Goal: Task Accomplishment & Management: Manage account settings

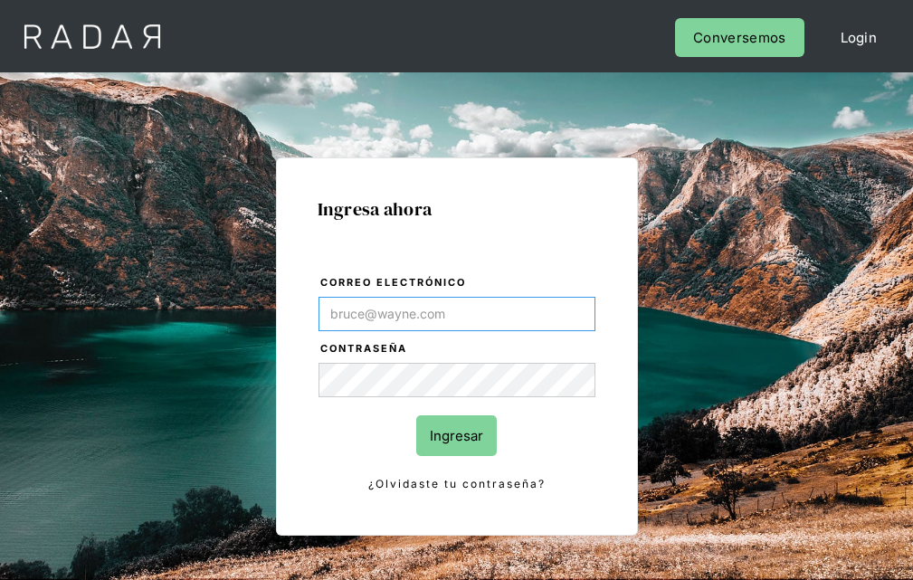
type input "[EMAIL_ADDRESS][PERSON_NAME][DOMAIN_NAME]"
click at [456, 435] on input "Ingresar" at bounding box center [456, 435] width 80 height 41
type input "[EMAIL_ADDRESS][PERSON_NAME][DOMAIN_NAME]"
click at [456, 435] on input "Ingresar" at bounding box center [456, 435] width 80 height 41
type input "[EMAIL_ADDRESS][PERSON_NAME][DOMAIN_NAME]"
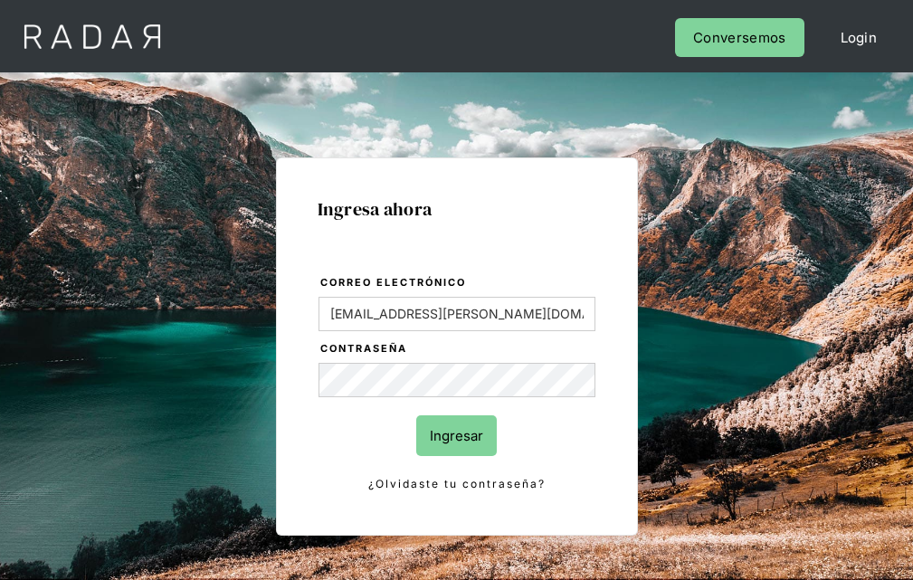
click at [456, 435] on input "Ingresar" at bounding box center [456, 435] width 80 height 41
type input "[EMAIL_ADDRESS][PERSON_NAME][DOMAIN_NAME]"
click at [456, 435] on input "Ingresar" at bounding box center [456, 435] width 80 height 41
